Goal: Find specific page/section: Find specific page/section

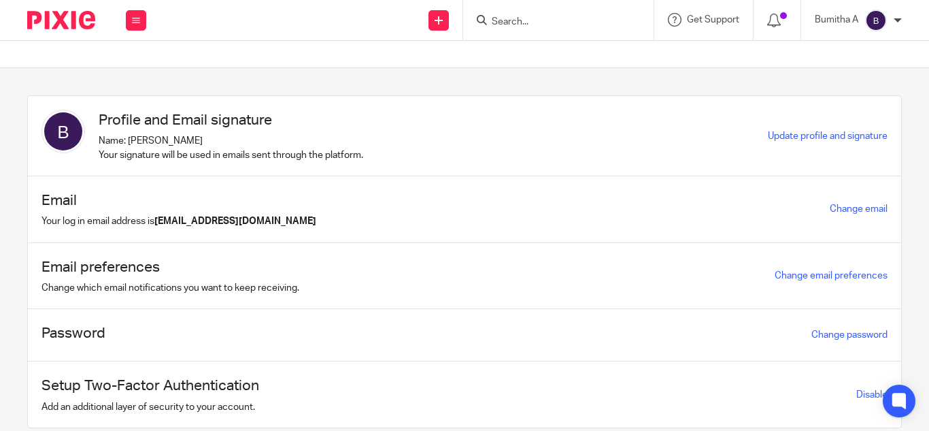
click at [508, 18] on input "Search" at bounding box center [552, 22] width 122 height 12
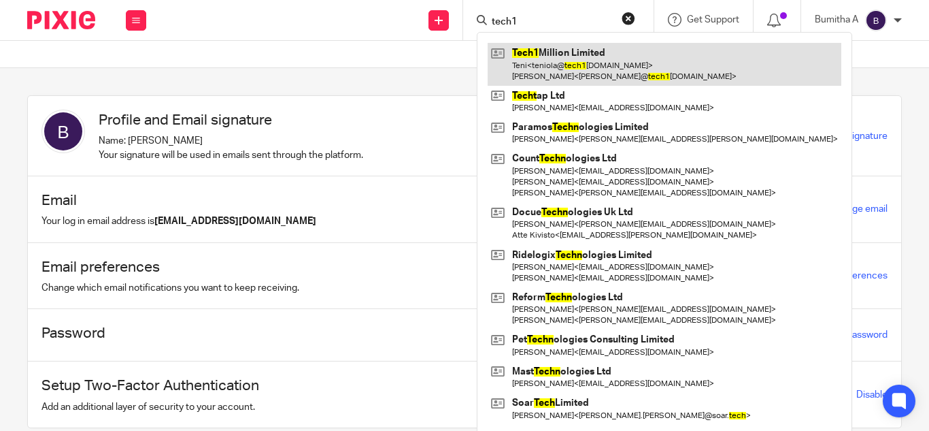
type input "tech1"
click at [525, 64] on link at bounding box center [665, 64] width 354 height 42
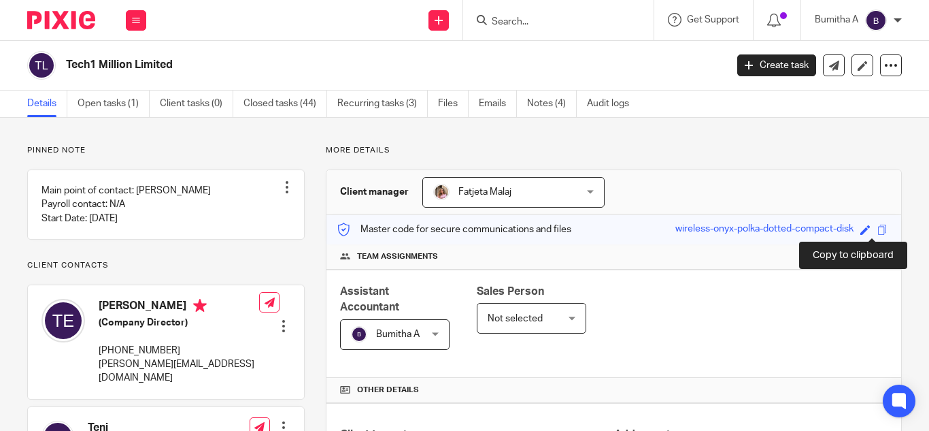
click at [878, 230] on span at bounding box center [883, 230] width 10 height 10
